Goal: Navigation & Orientation: Find specific page/section

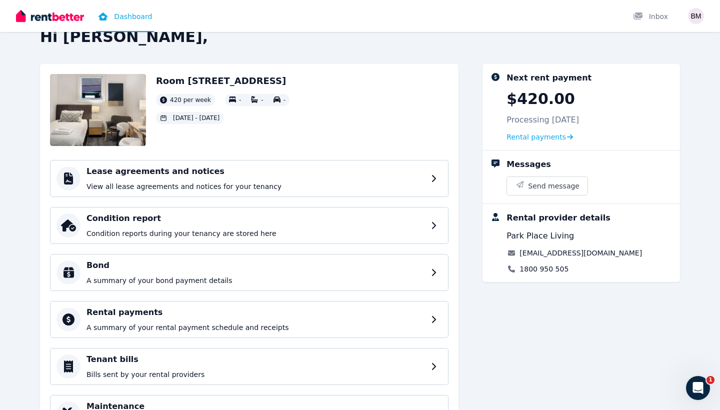
scroll to position [27, 0]
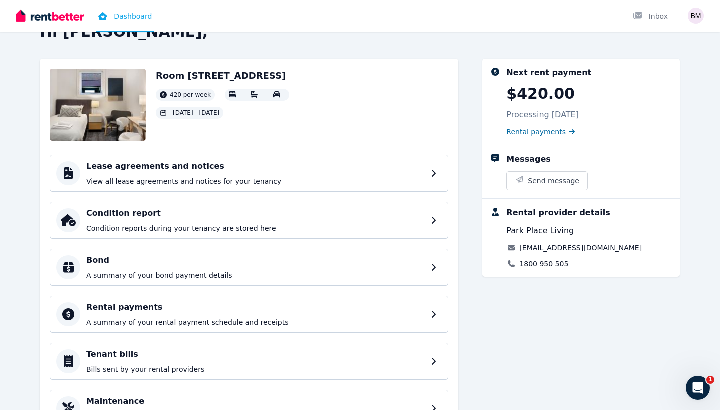
click at [540, 129] on span "Rental payments" at bounding box center [537, 132] width 60 height 10
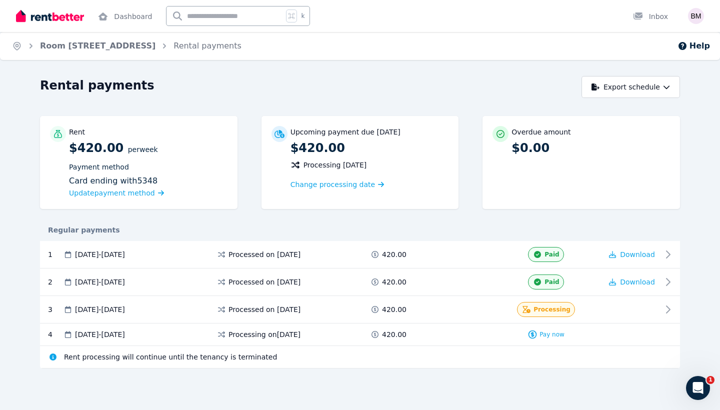
click at [236, 363] on div "Rent processing will continue until the tenancy is terminated" at bounding box center [360, 357] width 640 height 23
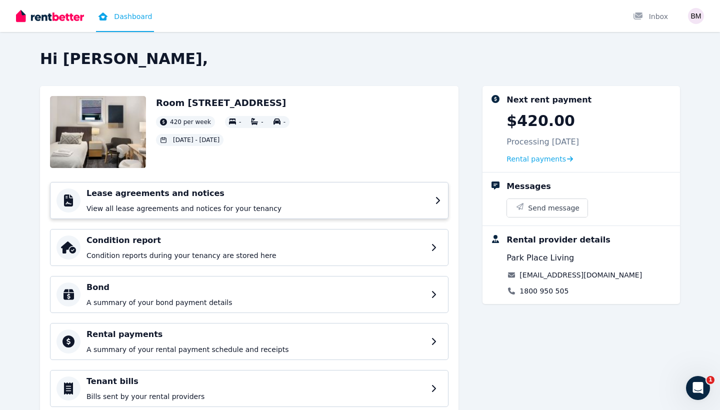
click at [272, 205] on p "View all lease agreements and notices for your tenancy" at bounding box center [258, 209] width 343 height 10
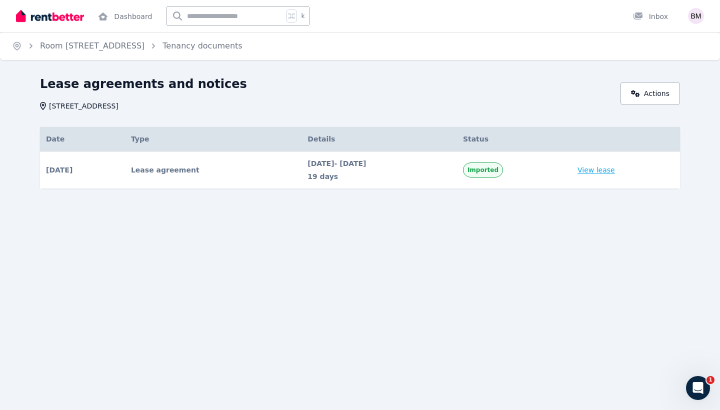
click at [602, 172] on link "View lease" at bounding box center [597, 170] width 38 height 10
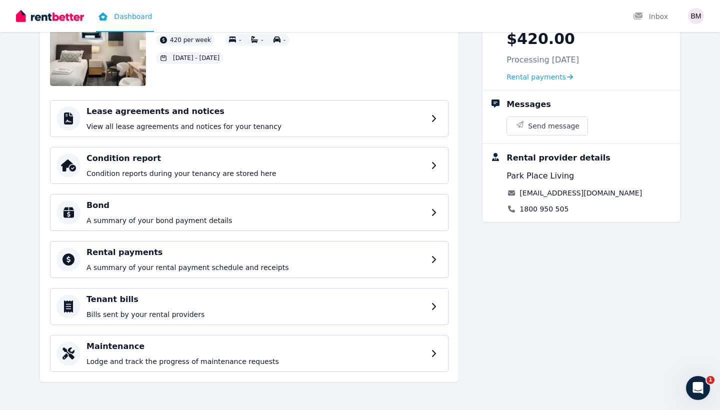
scroll to position [82, 0]
click at [243, 152] on div "Condition report Condition reports during your tenancy are stored here" at bounding box center [249, 165] width 399 height 37
click at [234, 311] on p "Bills sent by your rental providers" at bounding box center [258, 315] width 343 height 10
